Goal: Task Accomplishment & Management: Use online tool/utility

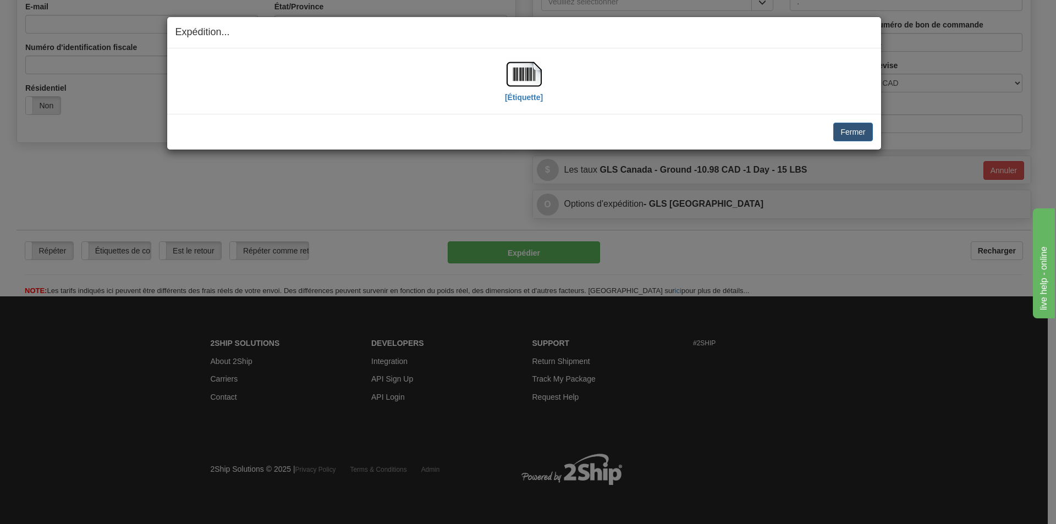
scroll to position [312, 0]
click at [519, 82] on img at bounding box center [524, 74] width 35 height 35
click at [533, 81] on img at bounding box center [524, 74] width 35 height 35
click at [860, 128] on button "Fermer" at bounding box center [852, 132] width 39 height 19
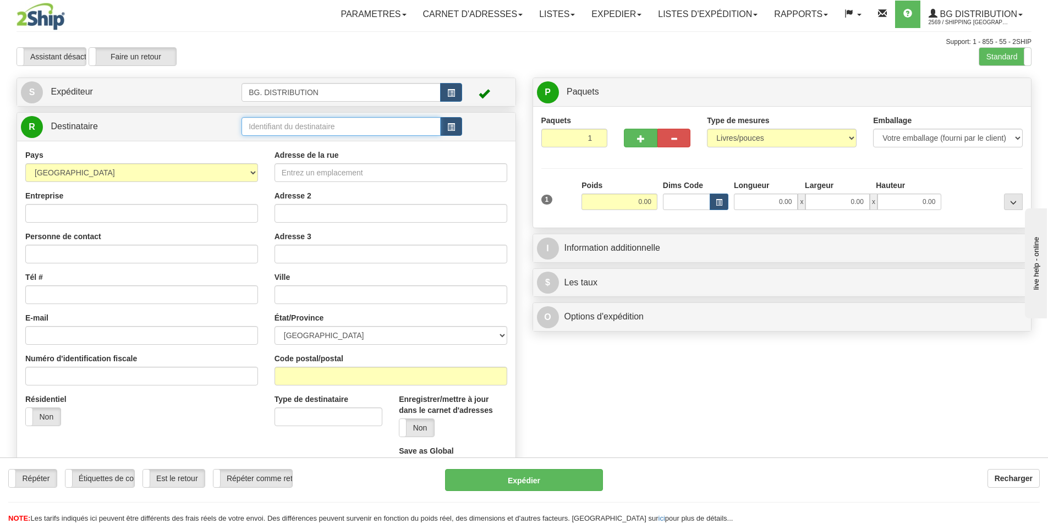
click at [281, 128] on input "text" at bounding box center [340, 126] width 199 height 19
type input "20066"
click button "Supprimer" at bounding box center [0, 0] width 0 height 0
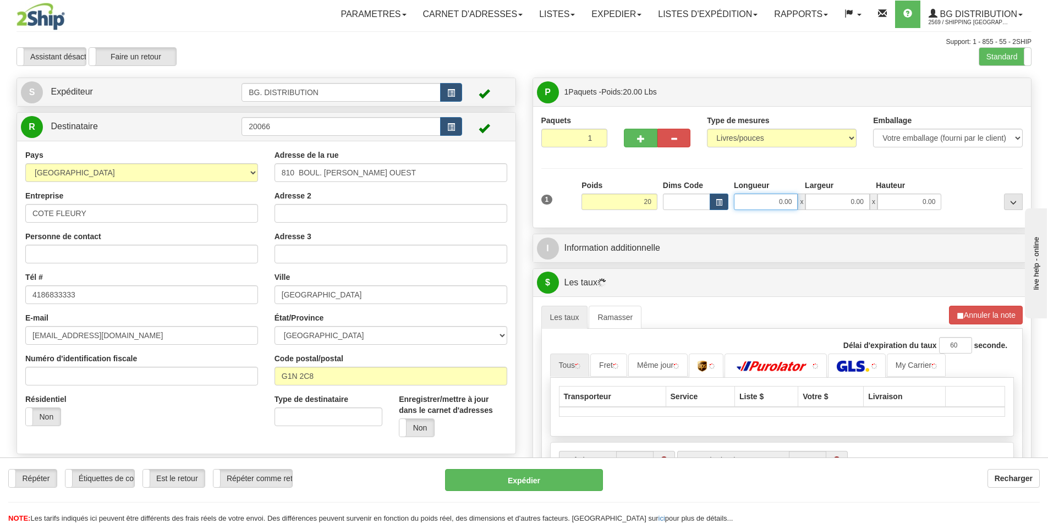
type input "20.00"
click at [783, 202] on input "0.00" at bounding box center [766, 202] width 64 height 17
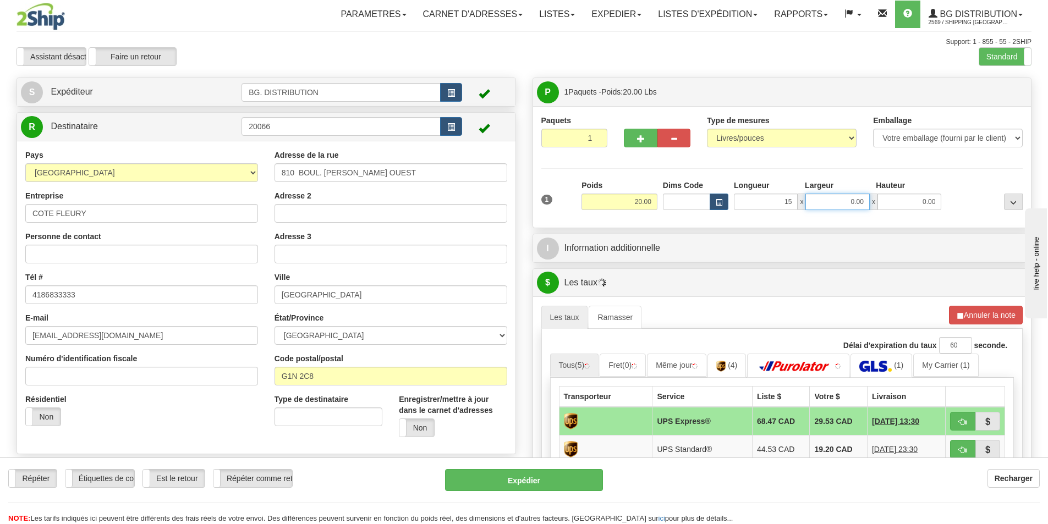
type input "15.00"
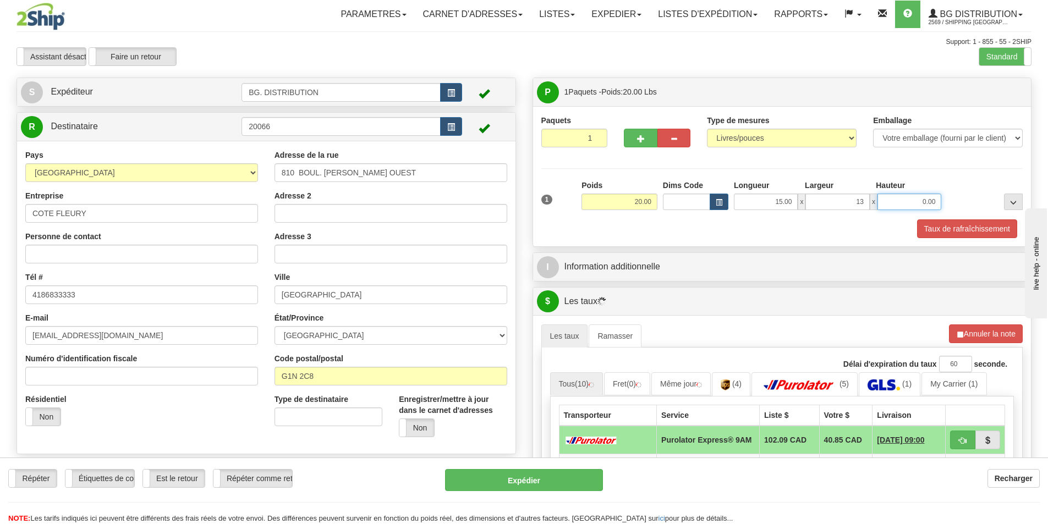
type input "13.00"
drag, startPoint x: 661, startPoint y: 288, endPoint x: 656, endPoint y: 272, distance: 17.1
click at [661, 288] on div "$ Les taux Annuler" at bounding box center [782, 302] width 498 height 28
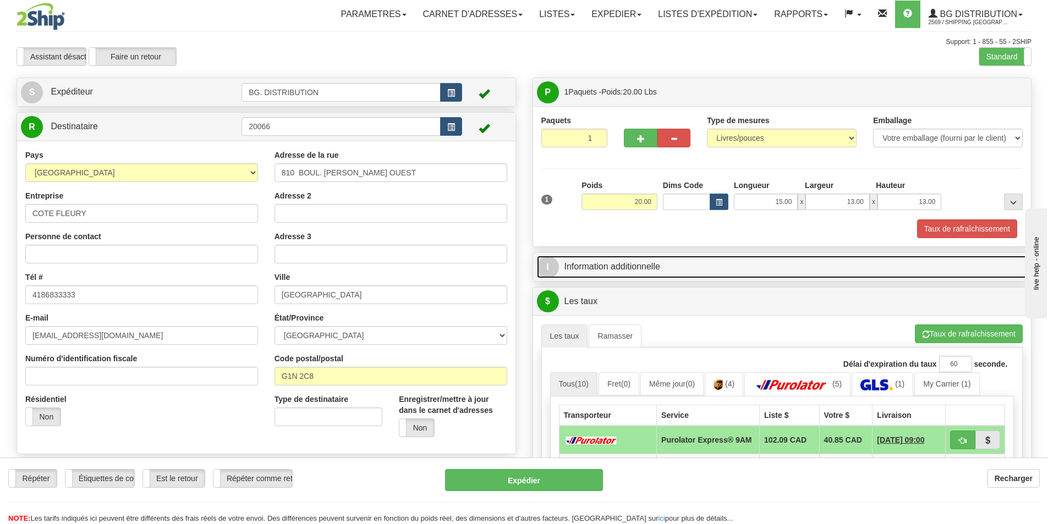
click at [656, 271] on link "I Information additionnelle" at bounding box center [782, 267] width 491 height 23
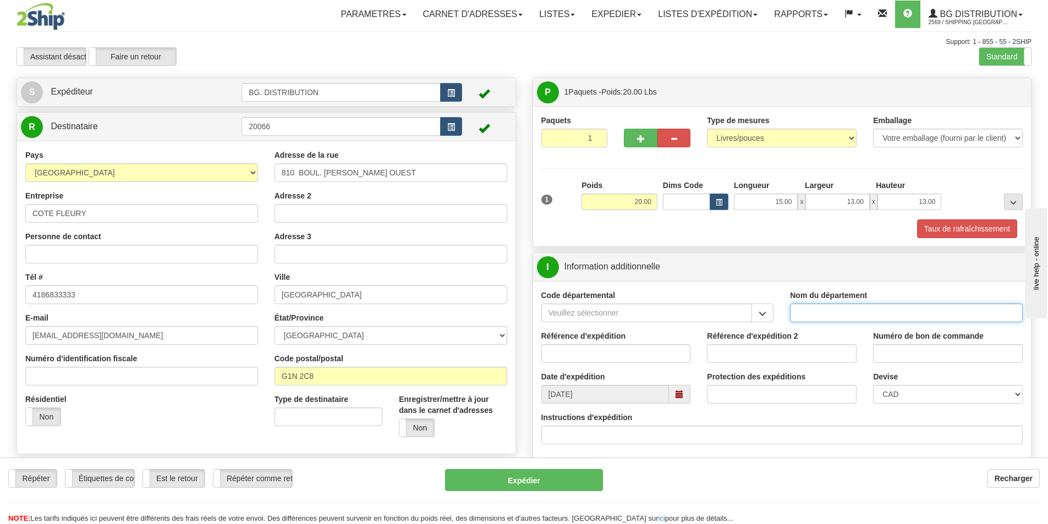
click at [820, 314] on input "Nom du département" at bounding box center [906, 313] width 233 height 19
type input "."
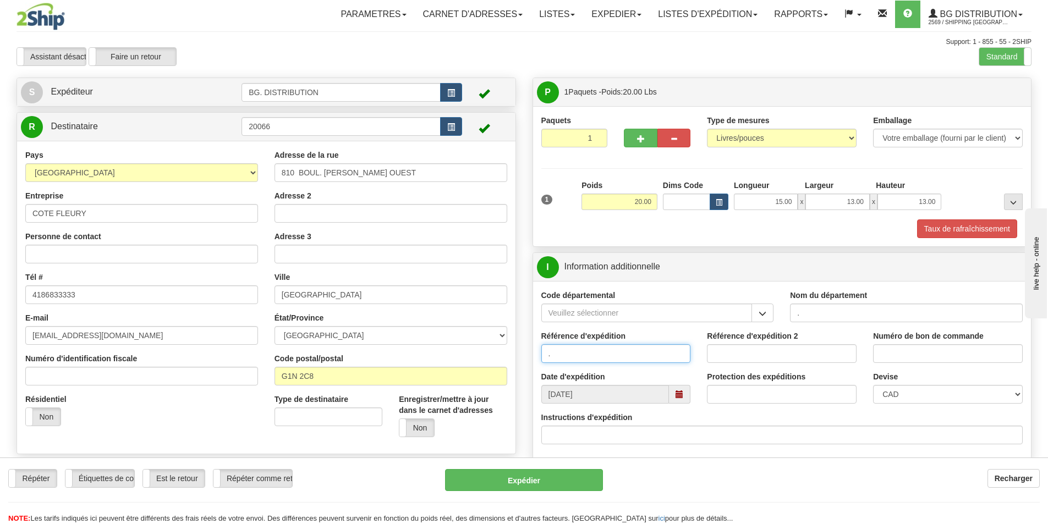
type input "."
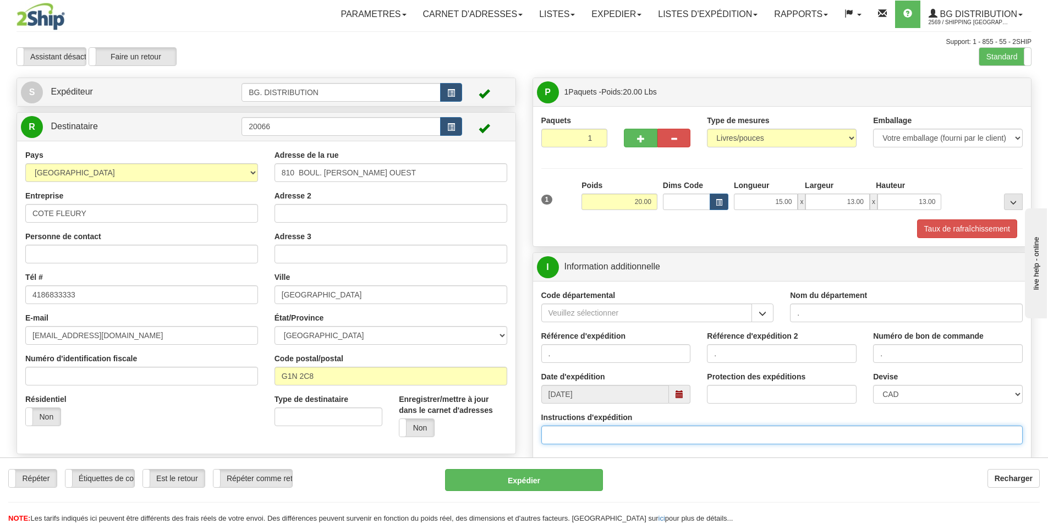
click at [620, 436] on input "Instructions d'expédition" at bounding box center [782, 435] width 482 height 19
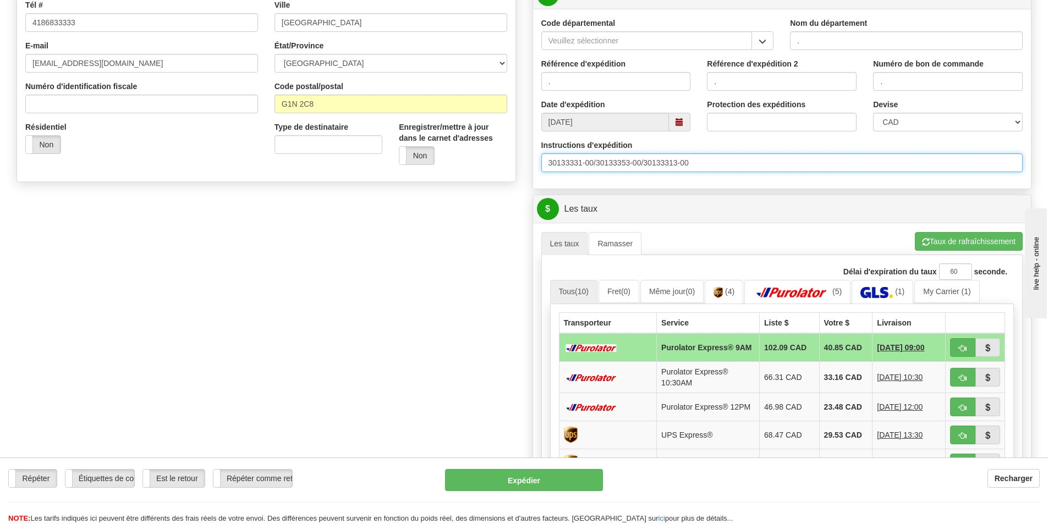
scroll to position [275, 0]
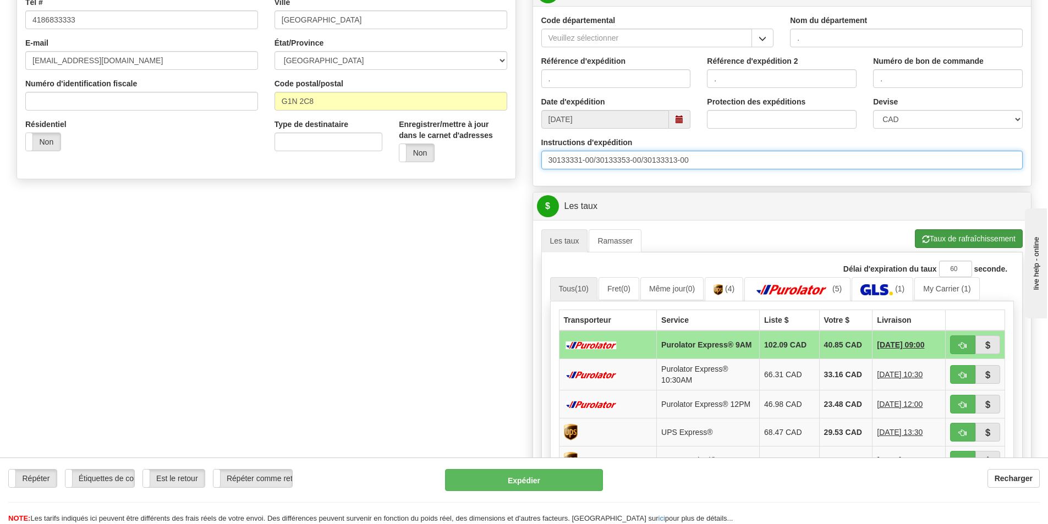
type input "30133331-00/30133353-00/30133313-00"
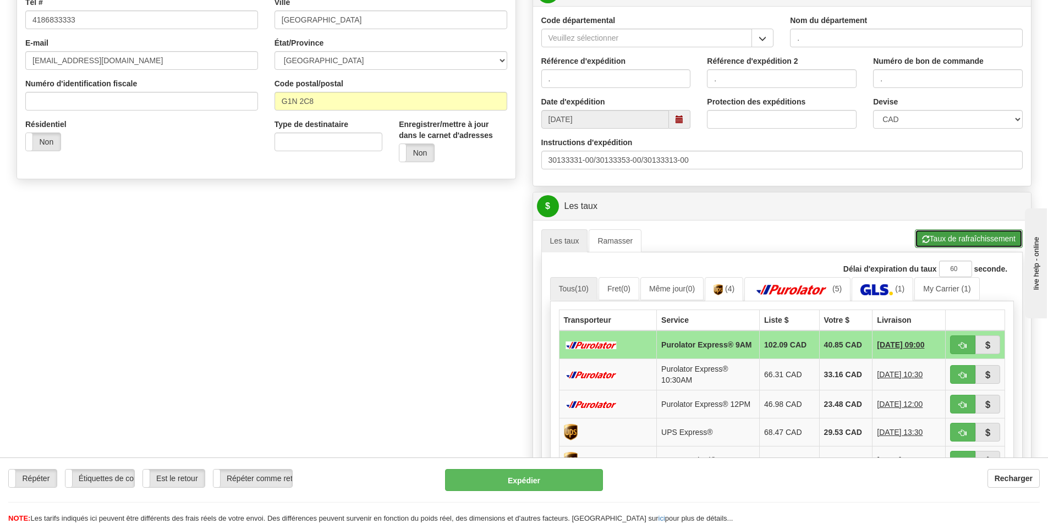
click at [950, 240] on button "Taux de rafraîchissement" at bounding box center [969, 238] width 108 height 19
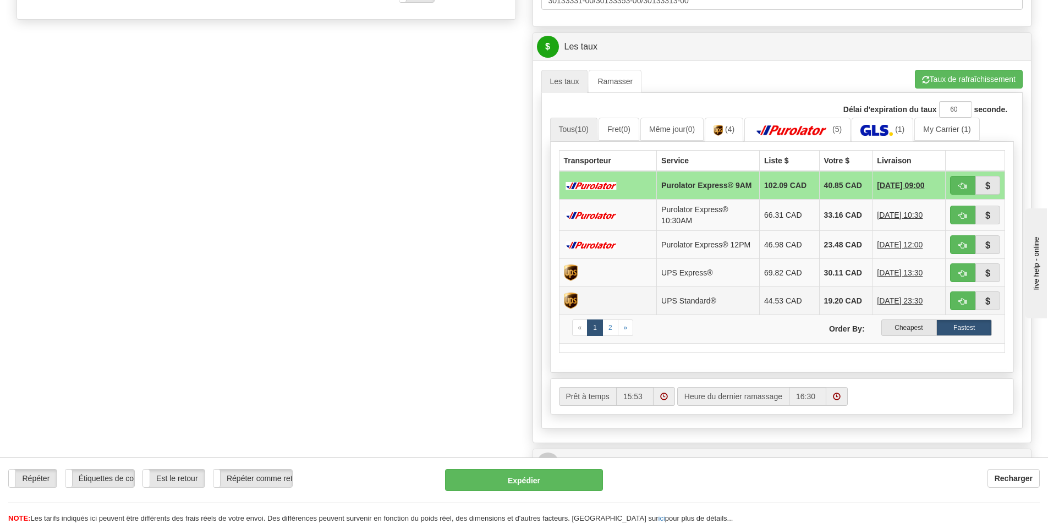
scroll to position [440, 0]
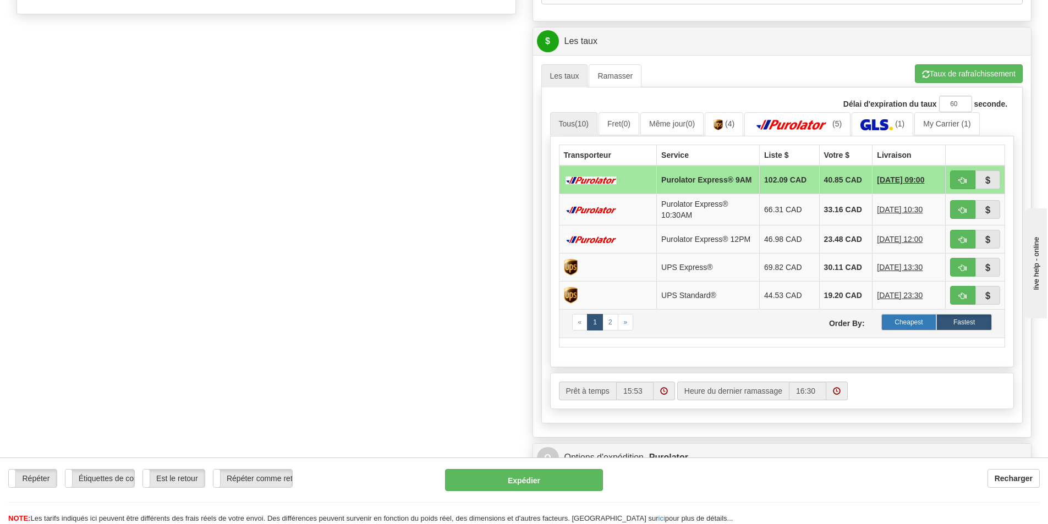
click at [901, 320] on label "Cheapest" at bounding box center [909, 322] width 56 height 17
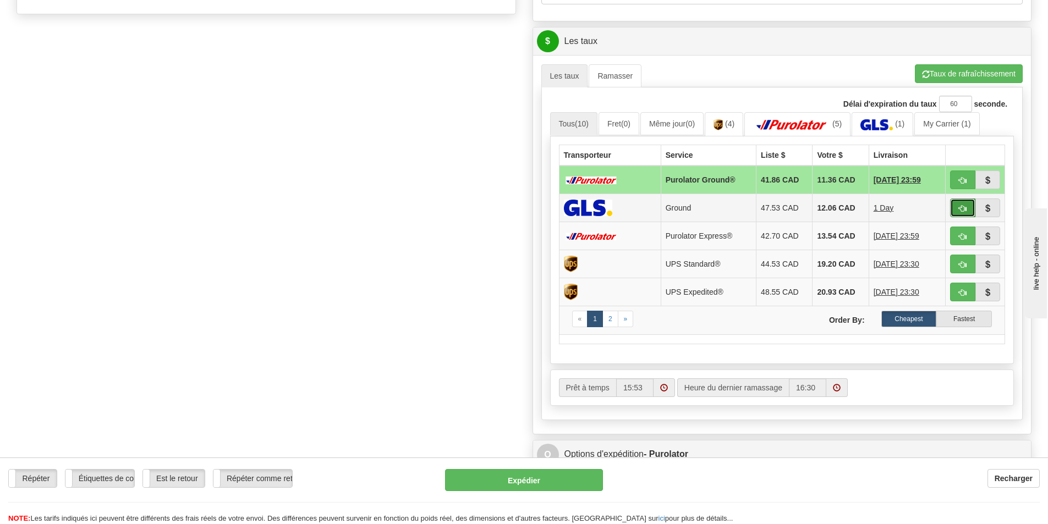
click at [962, 206] on span "button" at bounding box center [963, 208] width 8 height 7
type input "1"
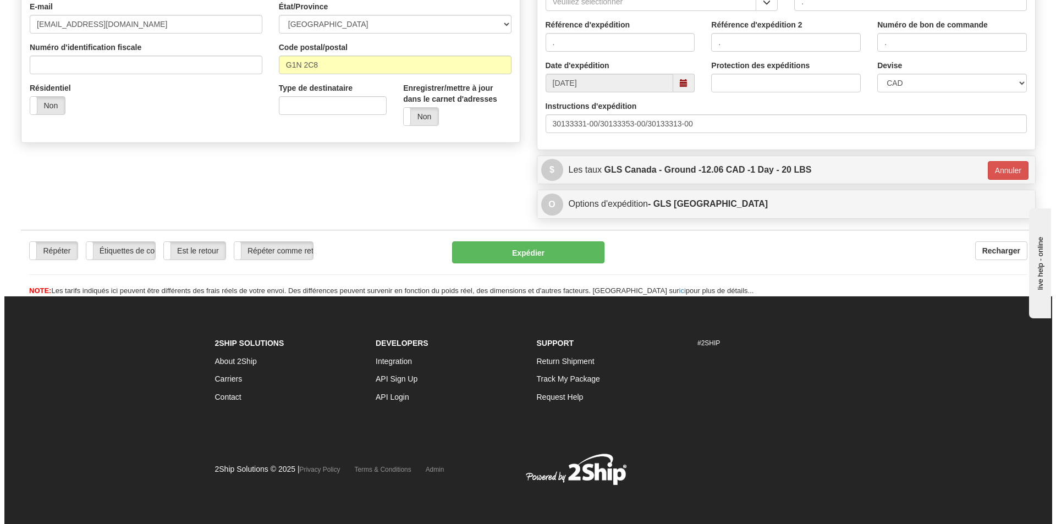
scroll to position [312, 0]
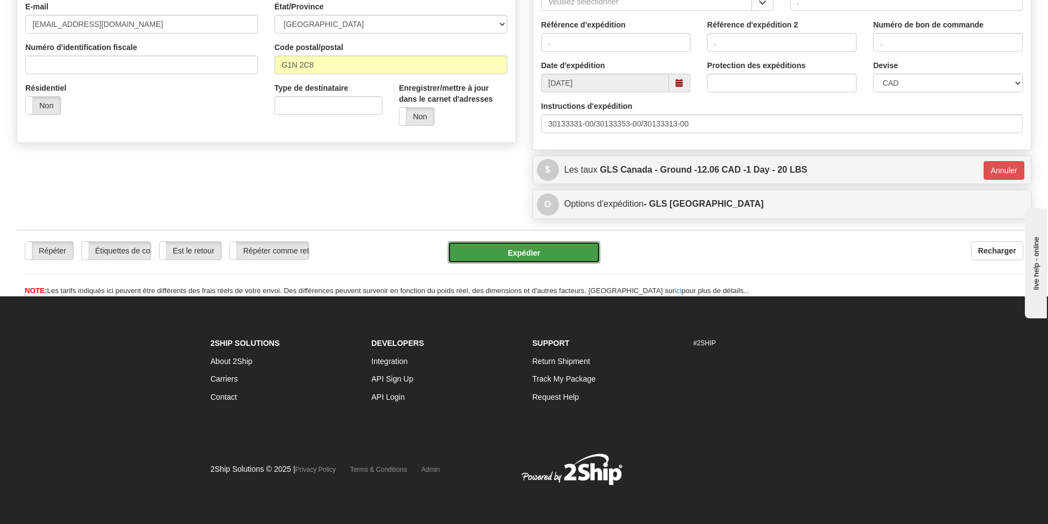
click at [557, 249] on button "Expédier" at bounding box center [524, 252] width 152 height 22
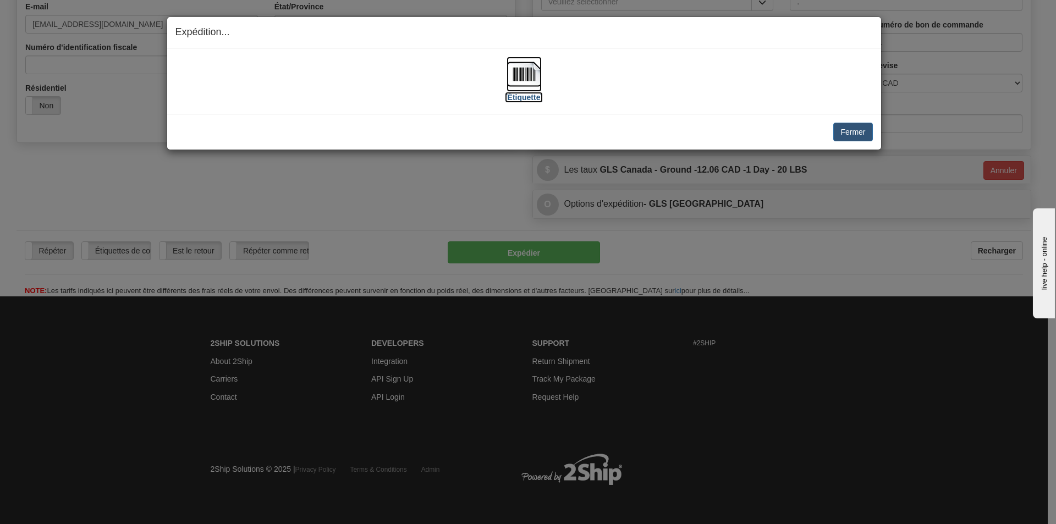
click at [532, 71] on img at bounding box center [524, 74] width 35 height 35
